Goal: Task Accomplishment & Management: Manage account settings

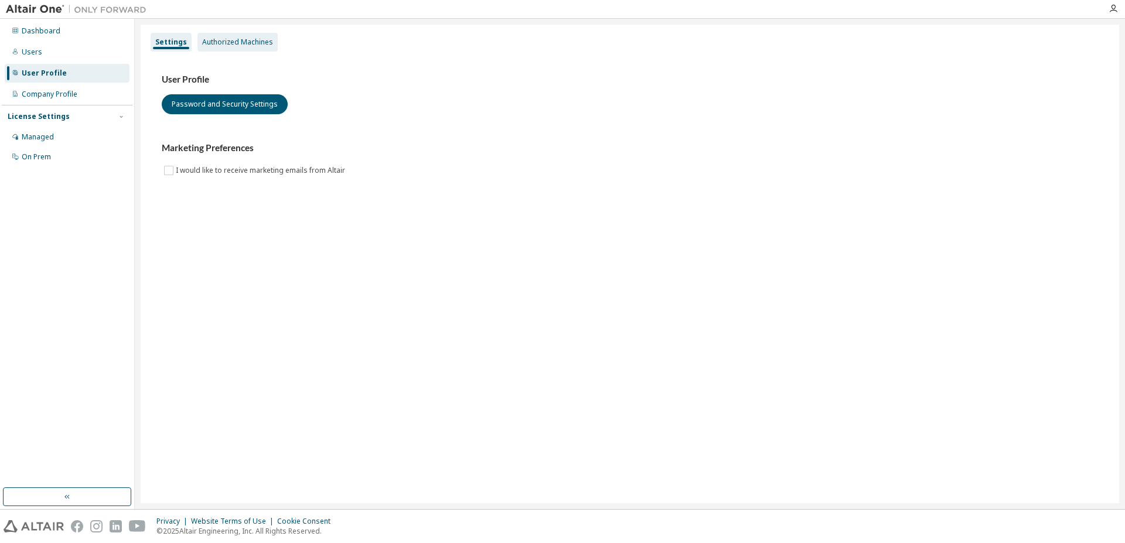
click at [232, 40] on div "Authorized Machines" at bounding box center [237, 41] width 71 height 9
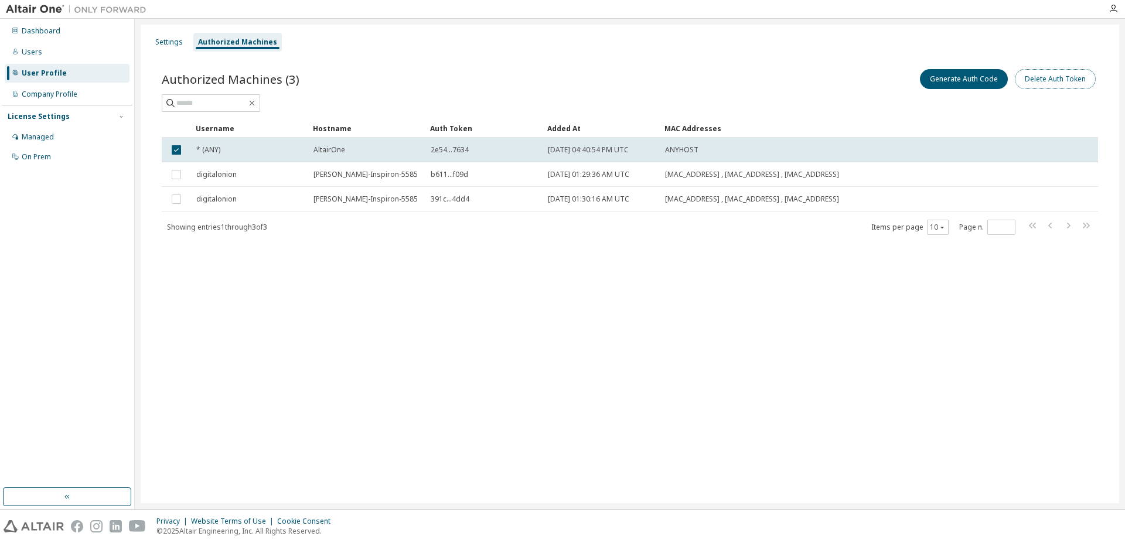
click at [1069, 77] on button "Delete Auth Token" at bounding box center [1055, 79] width 81 height 20
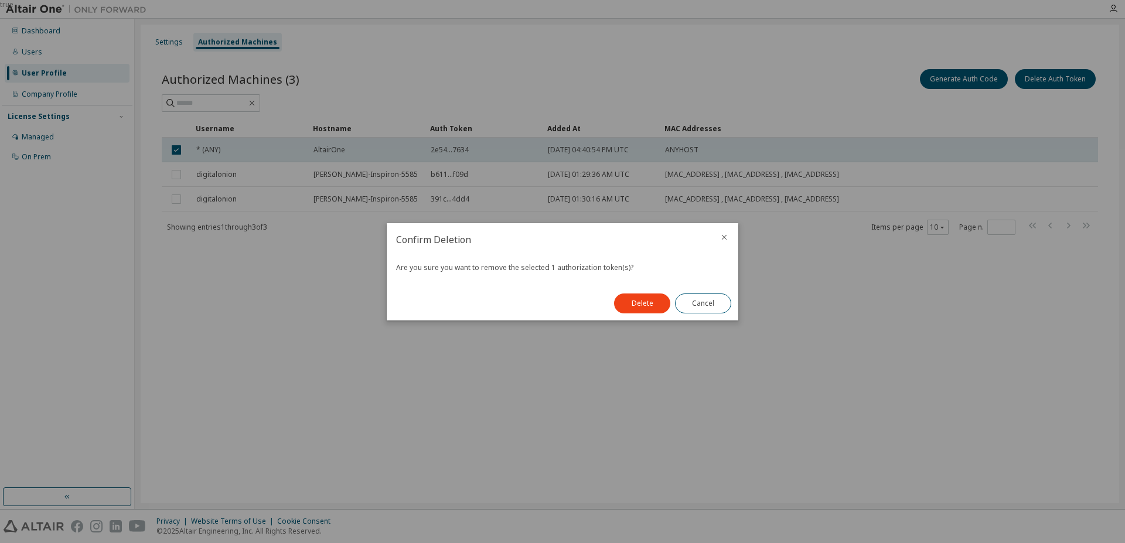
click at [641, 305] on button "Delete" at bounding box center [642, 303] width 56 height 20
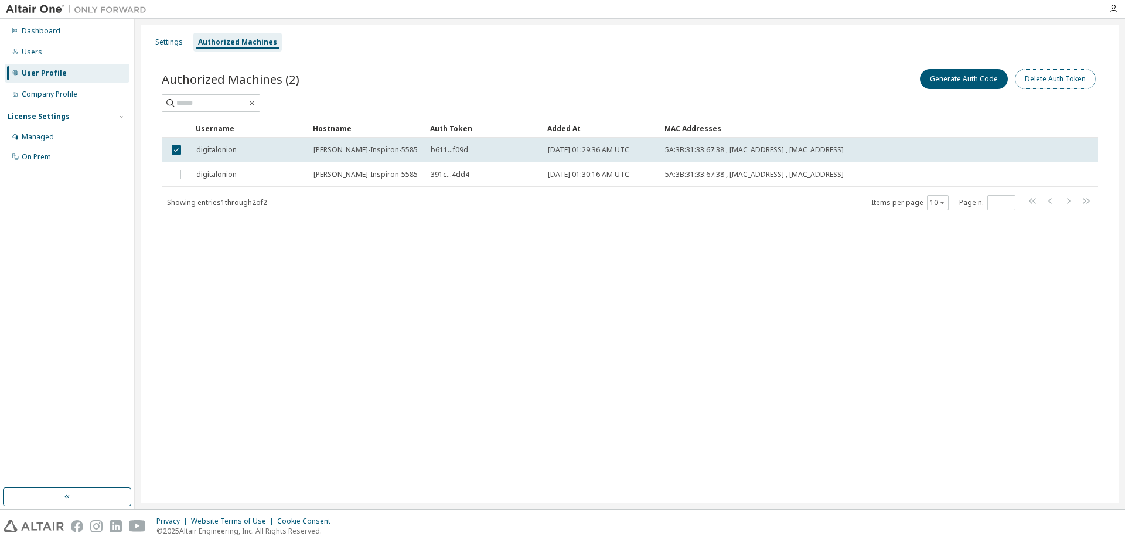
click at [1057, 84] on button "Delete Auth Token" at bounding box center [1055, 79] width 81 height 20
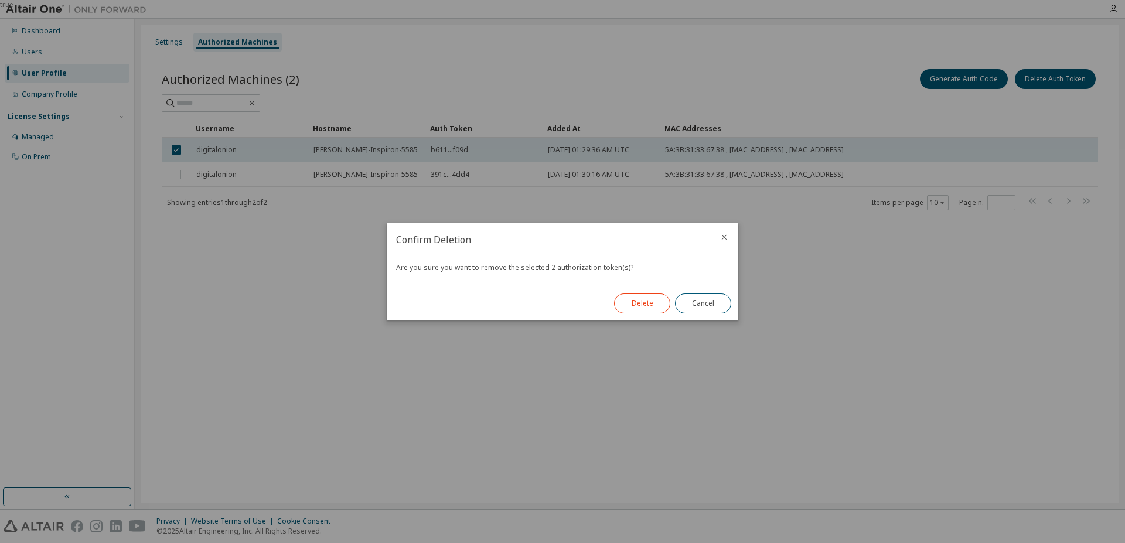
click at [641, 299] on button "Delete" at bounding box center [642, 303] width 56 height 20
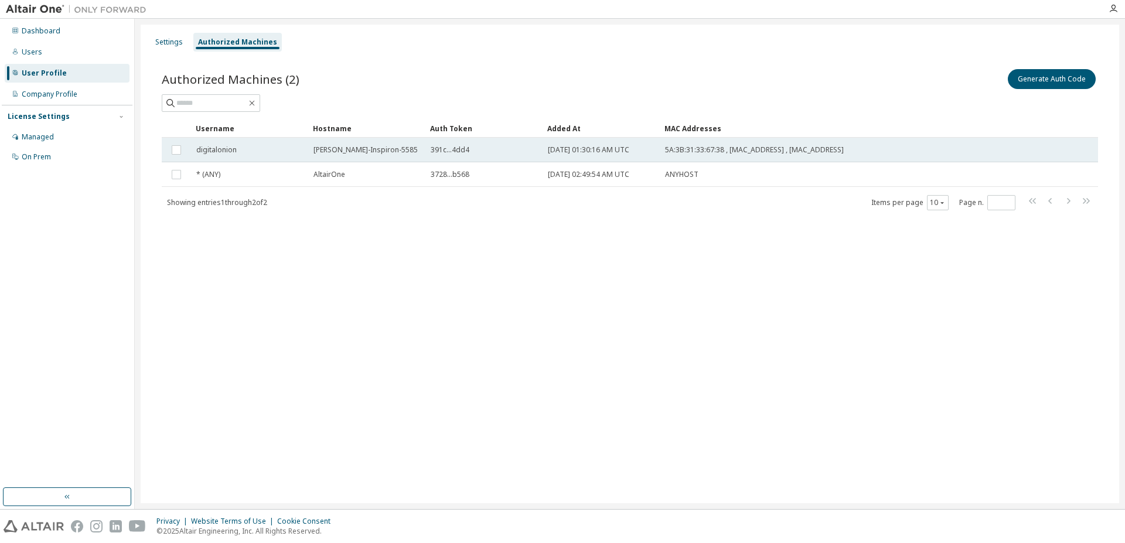
click at [359, 150] on span "Luis-Inspiron-5585" at bounding box center [365, 149] width 104 height 9
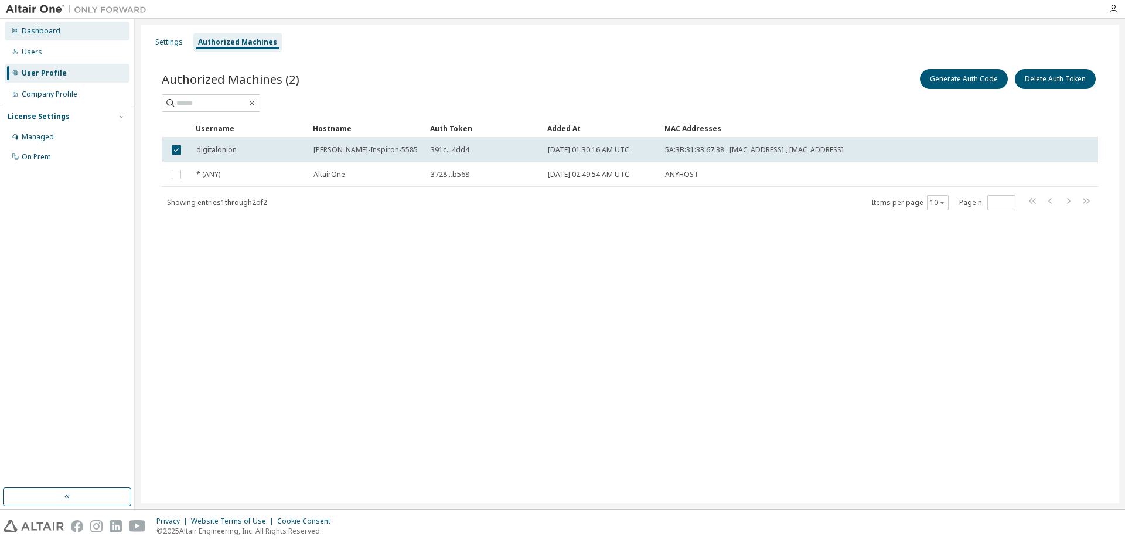
click at [49, 30] on div "Dashboard" at bounding box center [41, 30] width 39 height 9
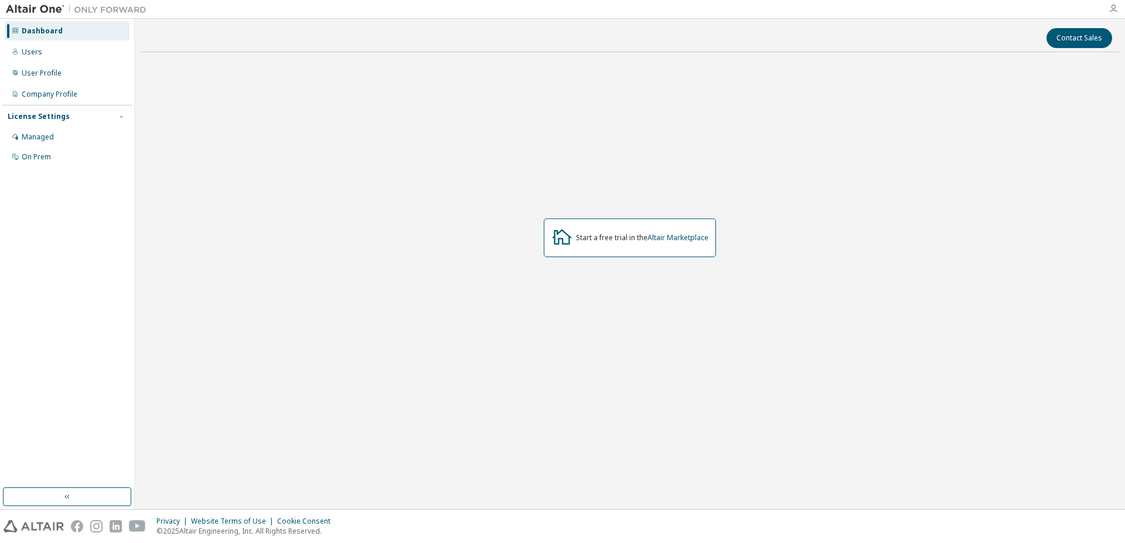
click at [1117, 10] on icon "button" at bounding box center [1112, 8] width 9 height 9
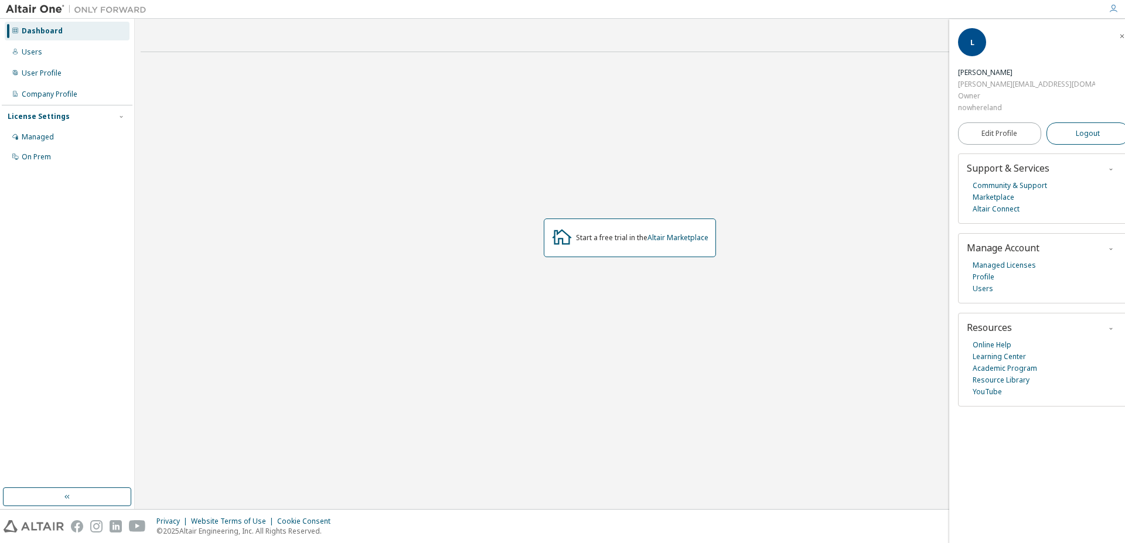
click at [1076, 128] on span "Logout" at bounding box center [1088, 134] width 24 height 12
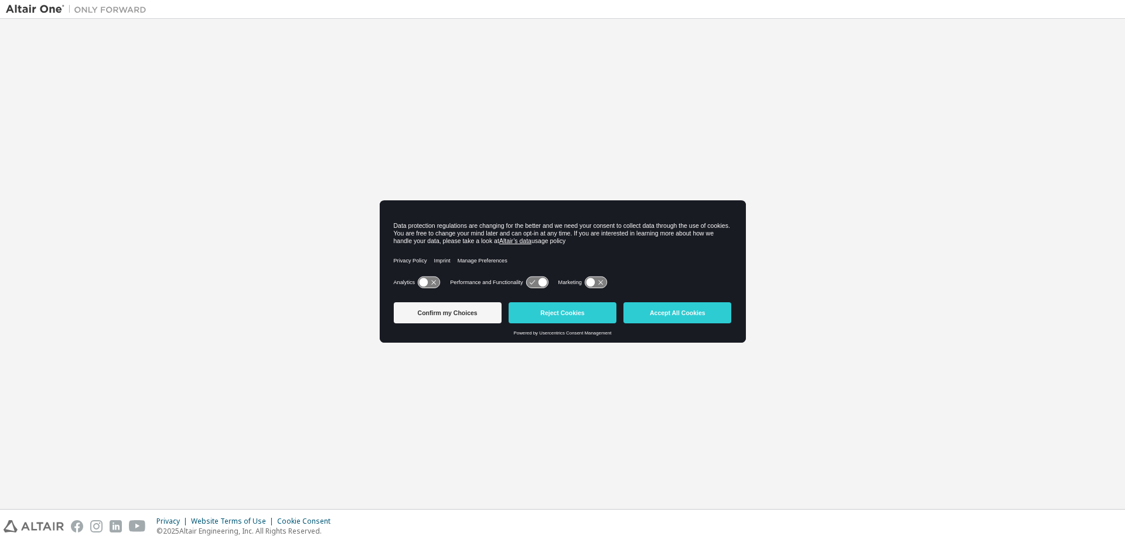
click at [435, 284] on icon at bounding box center [429, 282] width 22 height 11
click at [437, 318] on button "Confirm my Choices" at bounding box center [448, 312] width 108 height 21
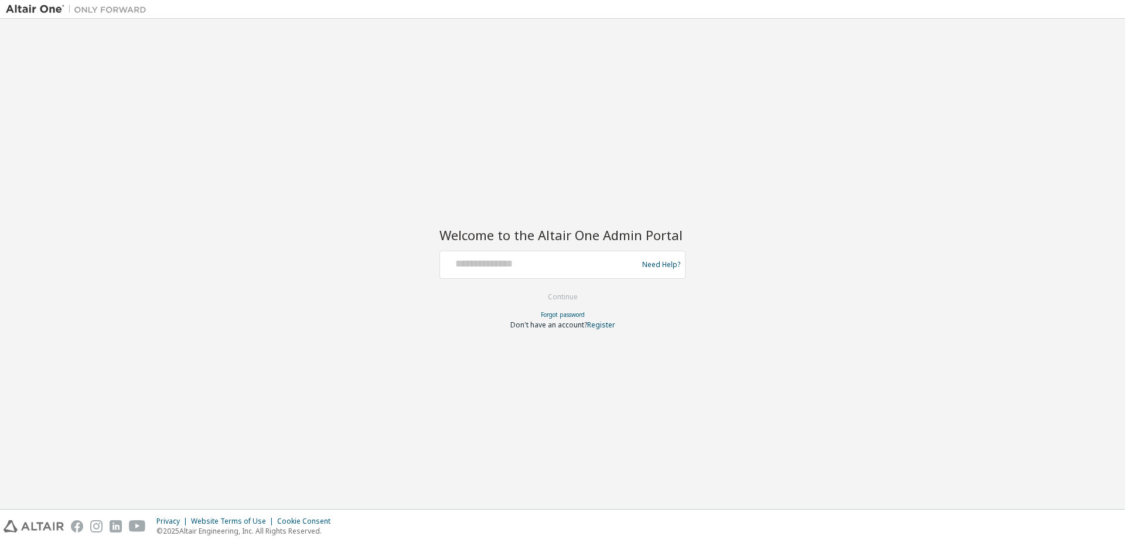
click at [479, 272] on div at bounding box center [541, 265] width 192 height 22
click at [487, 268] on input "text" at bounding box center [541, 262] width 192 height 17
type input "**********"
click at [559, 296] on button "Continue" at bounding box center [562, 297] width 54 height 18
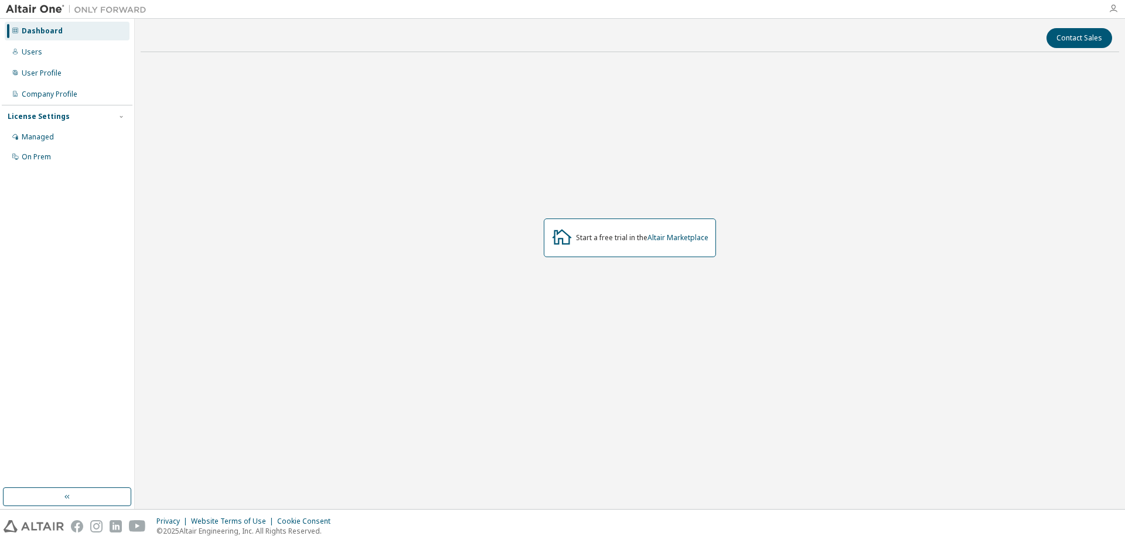
click at [1112, 9] on icon "button" at bounding box center [1112, 8] width 9 height 9
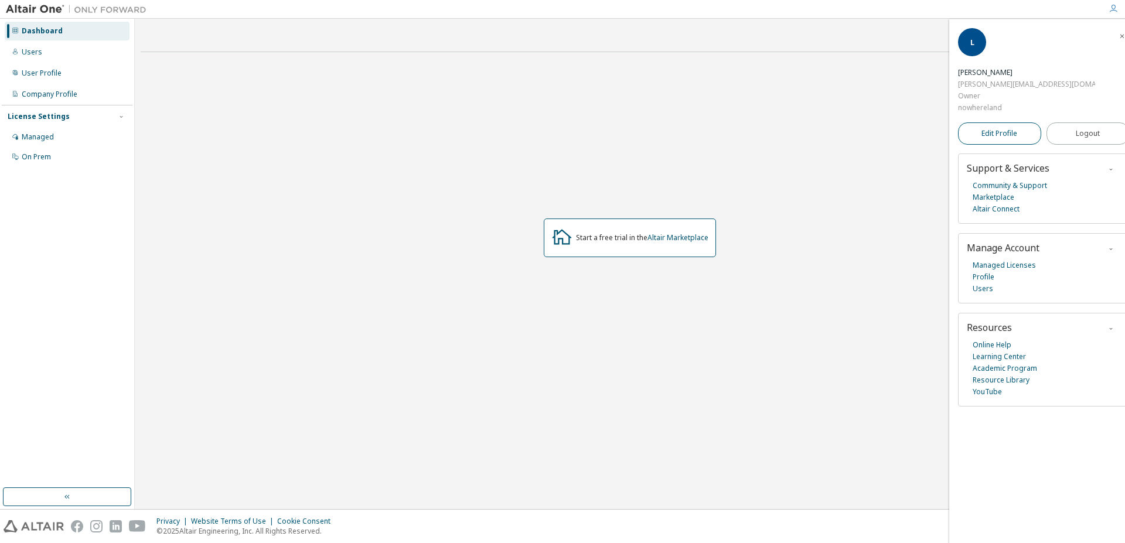
click at [984, 129] on span "Edit Profile" at bounding box center [999, 133] width 36 height 9
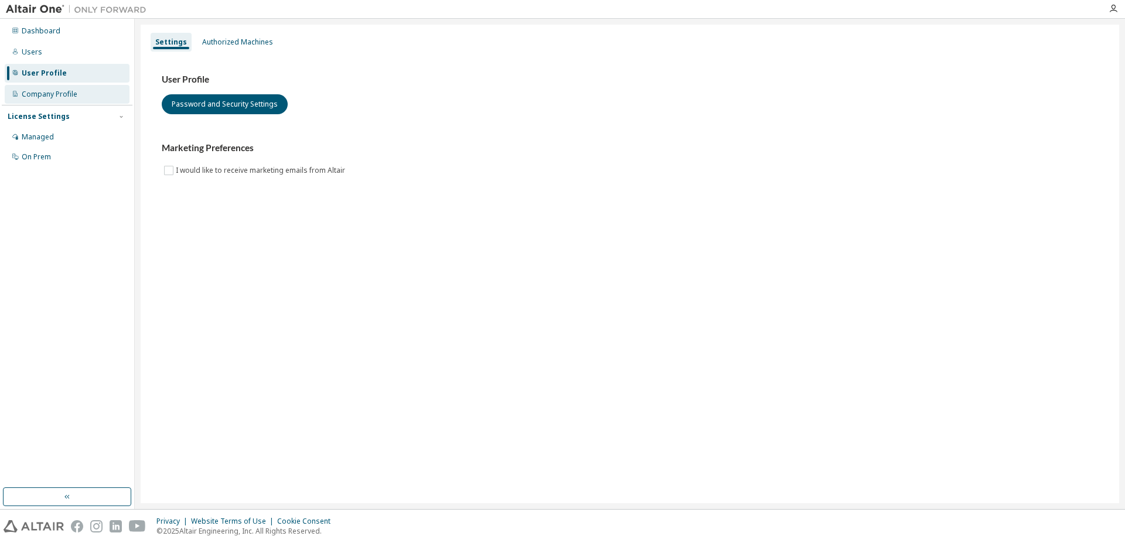
click at [55, 101] on div "Company Profile" at bounding box center [67, 94] width 125 height 19
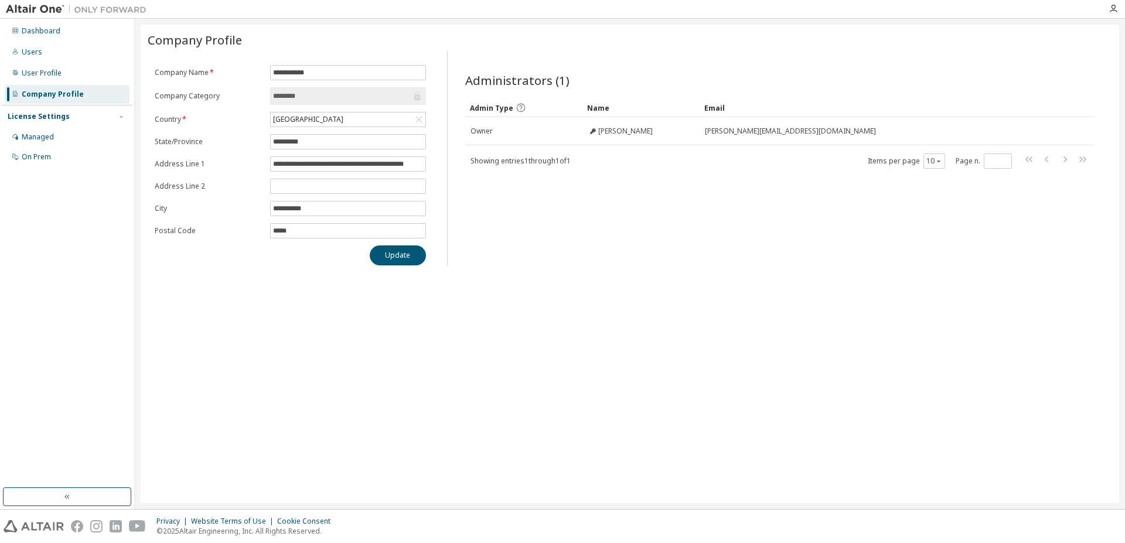
click at [52, 115] on div "License Settings" at bounding box center [39, 116] width 62 height 9
click at [38, 135] on div "Managed" at bounding box center [38, 136] width 32 height 9
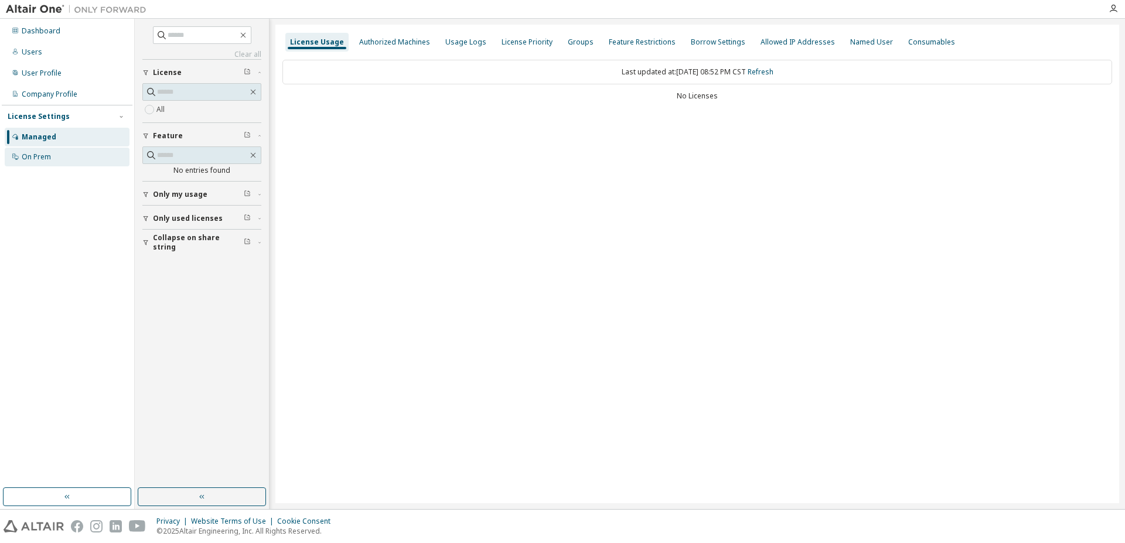
click at [28, 151] on div "On Prem" at bounding box center [67, 157] width 125 height 19
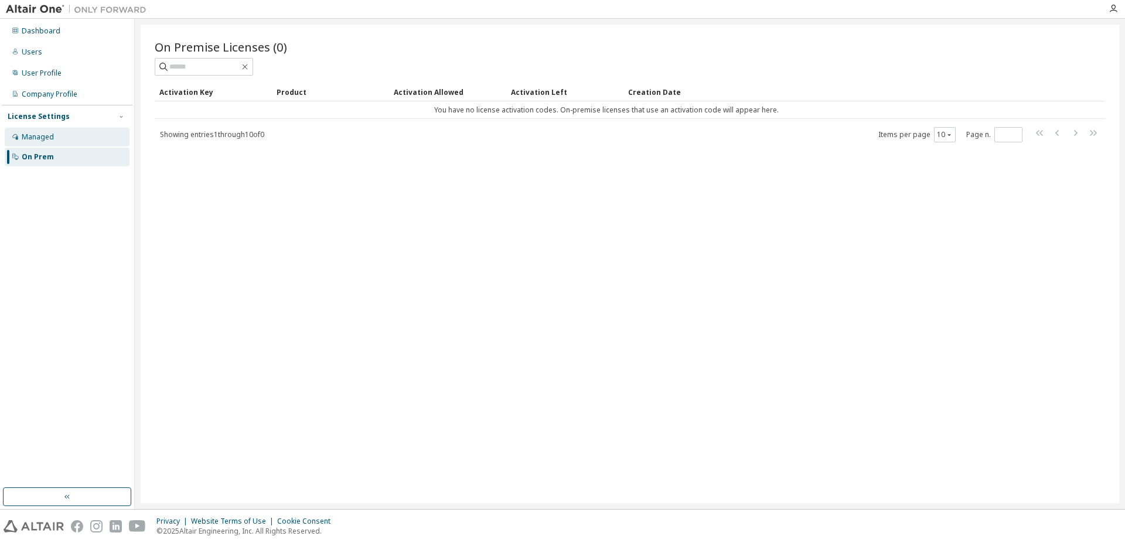
click at [40, 142] on div "Managed" at bounding box center [67, 137] width 125 height 19
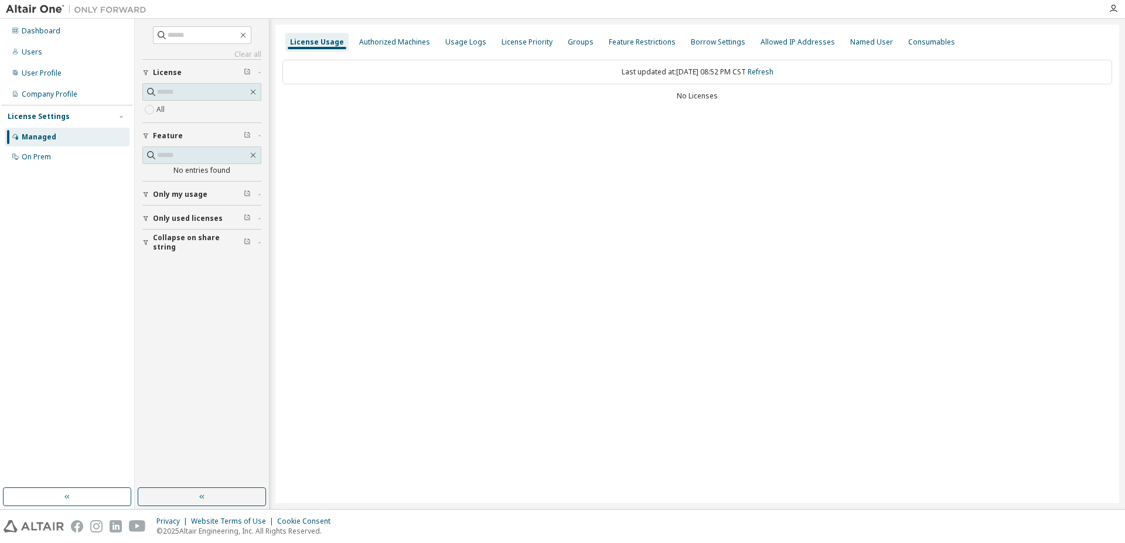
drag, startPoint x: 958, startPoint y: 133, endPoint x: 1112, endPoint y: 1, distance: 202.8
click at [1111, 2] on div "Dashboard Users User Profile Company Profile License Settings Managed On Prem C…" at bounding box center [562, 271] width 1125 height 543
click at [1110, 14] on div at bounding box center [1112, 9] width 23 height 18
click at [1112, 11] on icon "button" at bounding box center [1112, 8] width 9 height 9
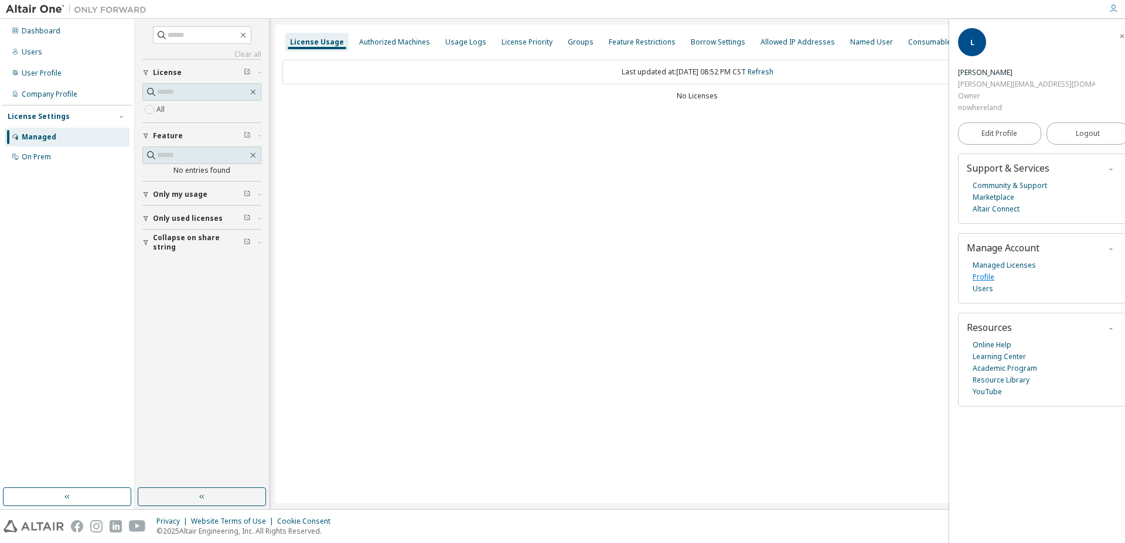
click at [980, 271] on link "Profile" at bounding box center [983, 277] width 22 height 12
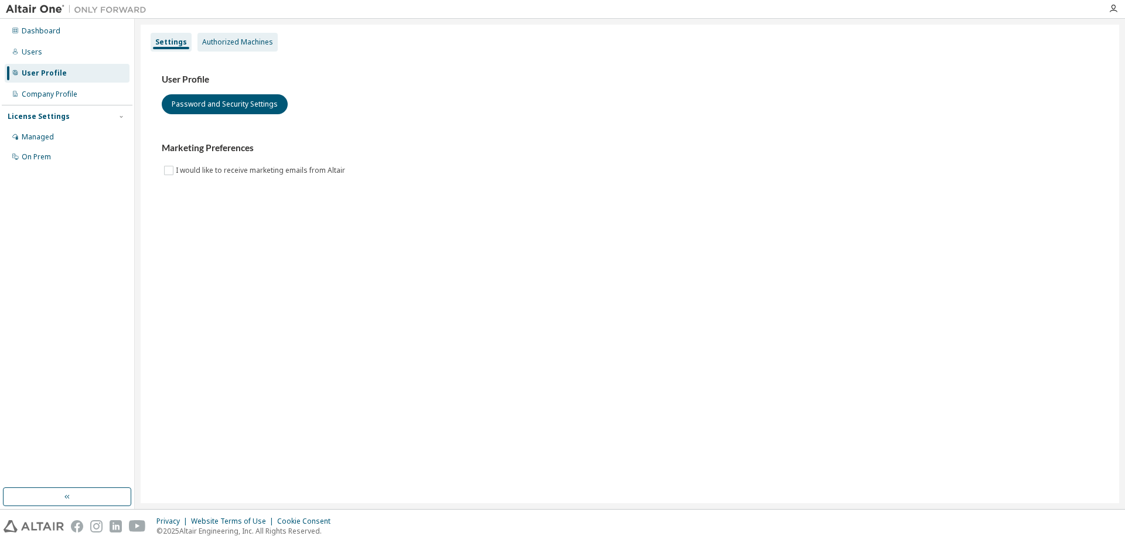
click at [246, 42] on div "Authorized Machines" at bounding box center [237, 41] width 71 height 9
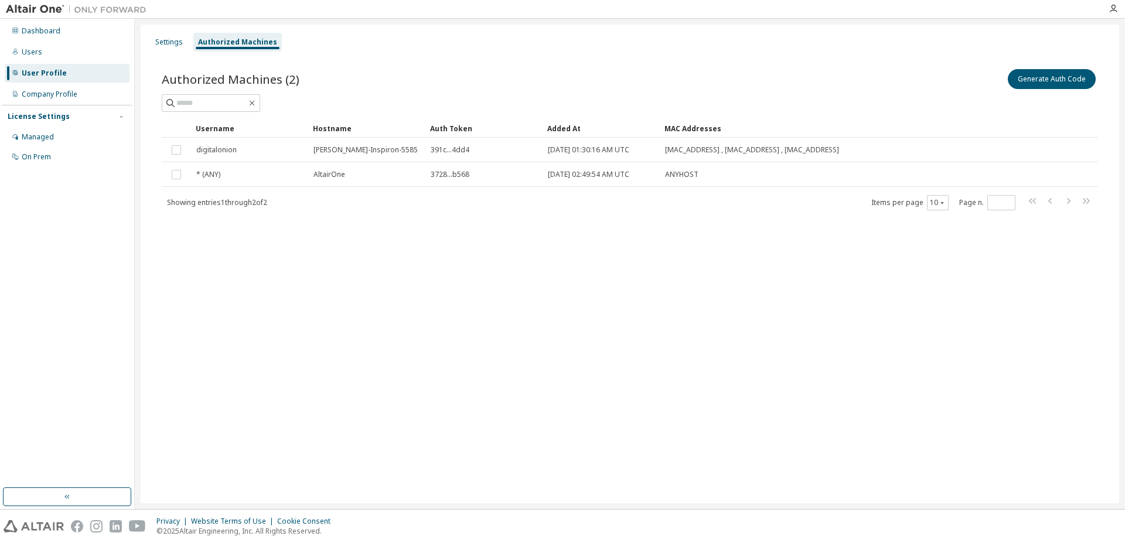
click at [224, 269] on div "Settings Authorized Machines Authorized Machines (2) Generate Auth Code Clear L…" at bounding box center [630, 264] width 978 height 479
click at [46, 97] on div "Company Profile" at bounding box center [50, 94] width 56 height 9
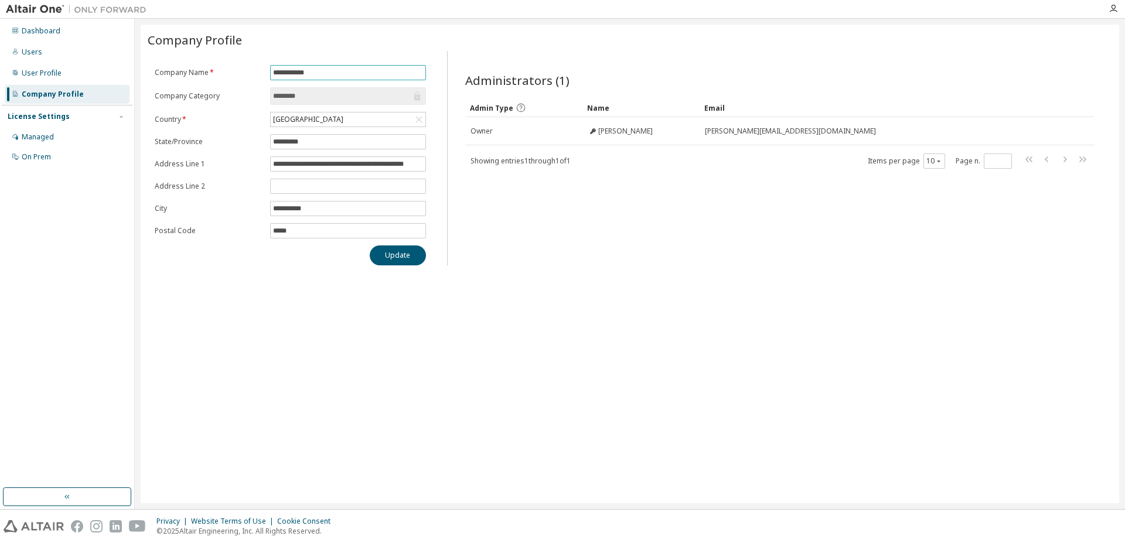
click at [330, 77] on span "**********" at bounding box center [348, 72] width 156 height 15
click at [303, 95] on input "********" at bounding box center [342, 96] width 138 height 12
click at [26, 138] on div "Managed" at bounding box center [38, 136] width 32 height 9
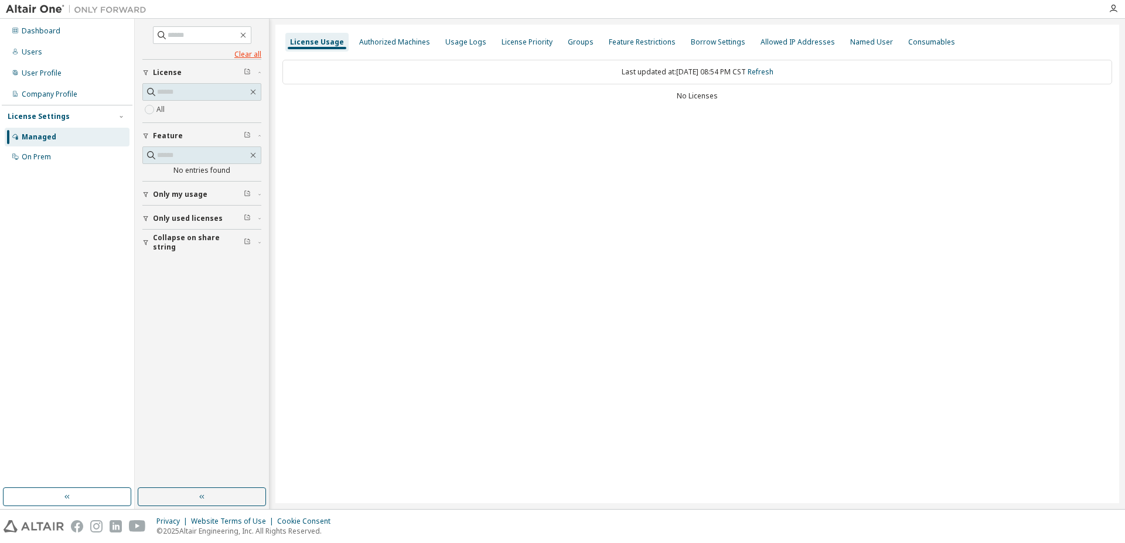
click at [250, 55] on link "Clear all" at bounding box center [201, 54] width 119 height 9
click at [49, 91] on div "Company Profile" at bounding box center [50, 94] width 56 height 9
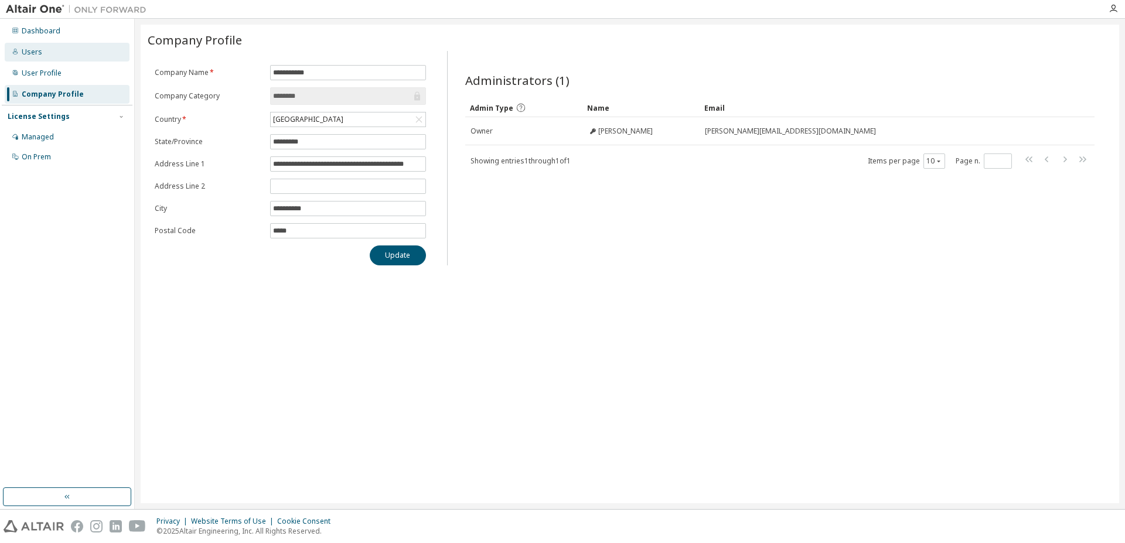
click at [21, 54] on div "Users" at bounding box center [67, 52] width 125 height 19
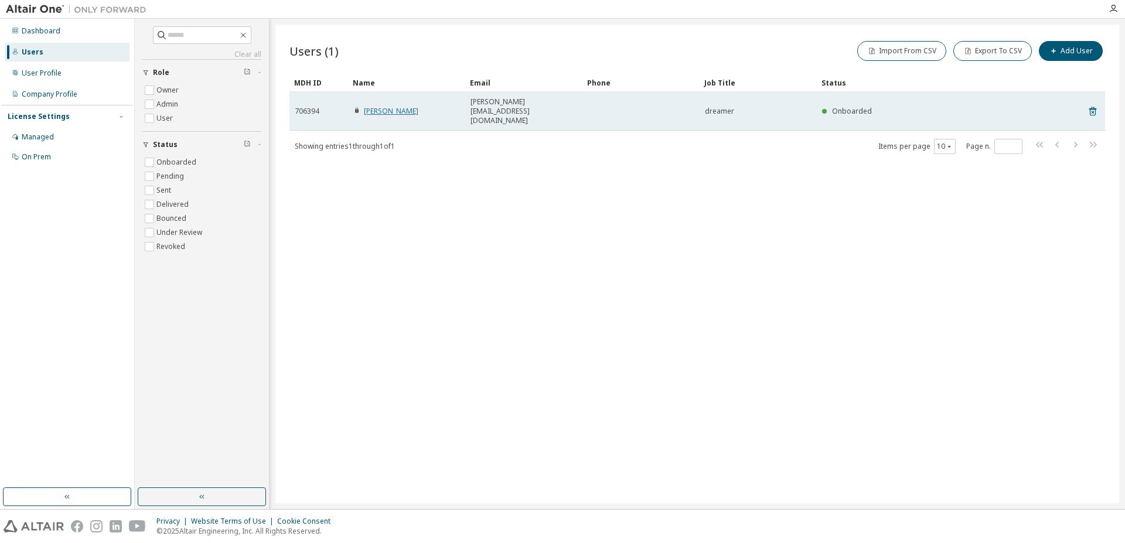
click at [372, 106] on link "LUIS VIRUENA" at bounding box center [391, 111] width 54 height 10
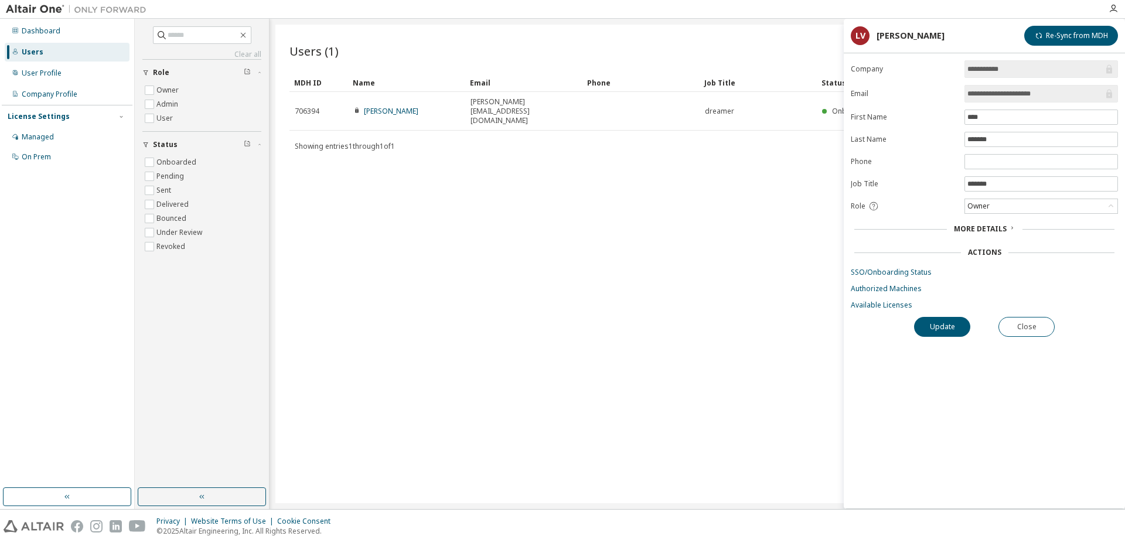
click at [988, 231] on span "More Details" at bounding box center [980, 229] width 53 height 10
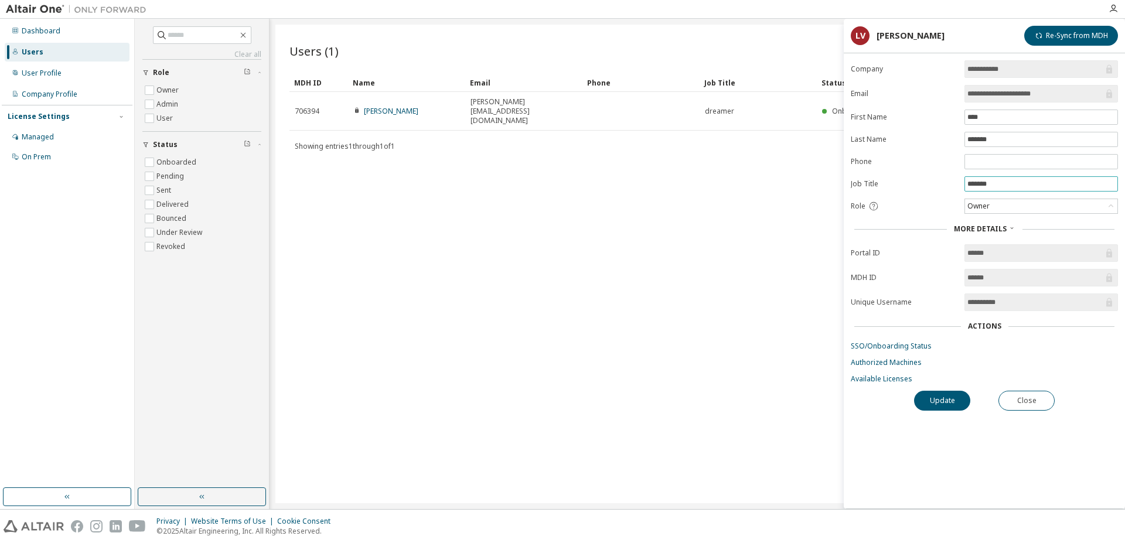
click at [996, 181] on input "*******" at bounding box center [1041, 183] width 148 height 9
drag, startPoint x: 1008, startPoint y: 182, endPoint x: 943, endPoint y: 180, distance: 64.5
click at [943, 179] on form "**********" at bounding box center [984, 221] width 267 height 323
click at [1059, 39] on button "Re-Sync from MDH" at bounding box center [1071, 36] width 94 height 20
click at [45, 28] on div "Dashboard" at bounding box center [41, 30] width 39 height 9
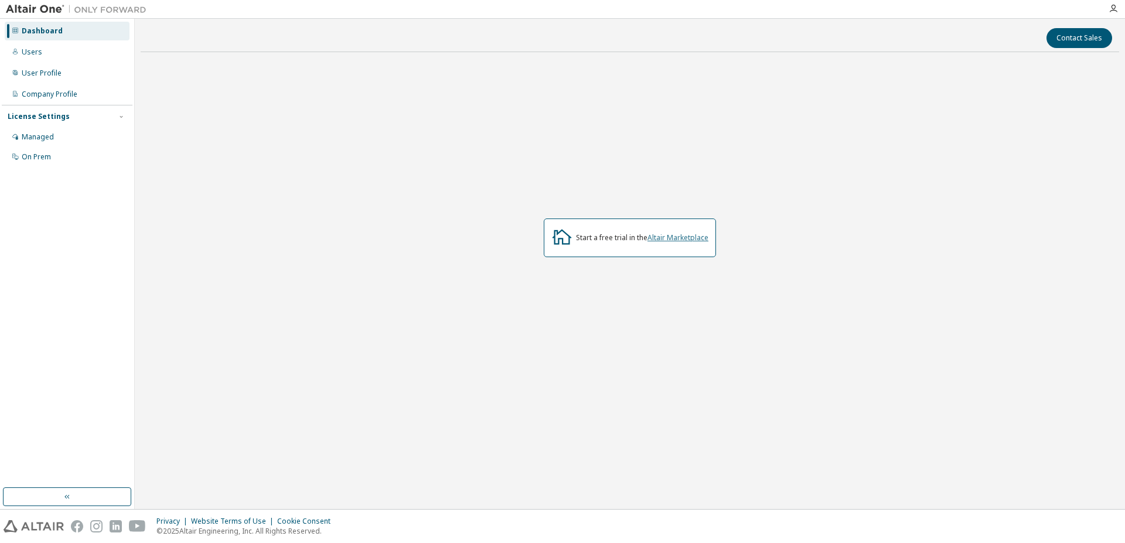
click at [689, 240] on link "Altair Marketplace" at bounding box center [677, 238] width 61 height 10
